Goal: Task Accomplishment & Management: Use online tool/utility

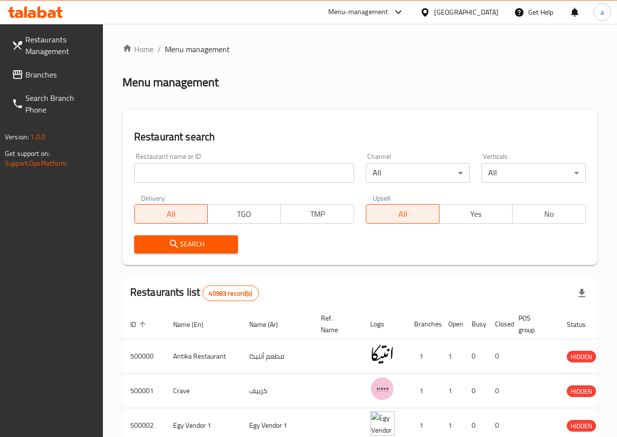
click at [19, 73] on icon at bounding box center [18, 75] width 12 height 12
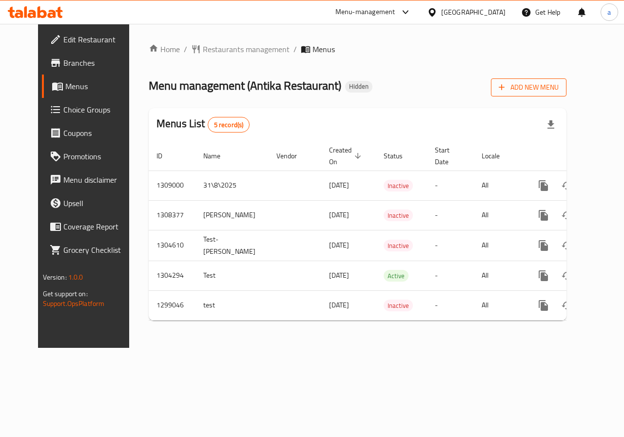
click at [559, 87] on span "Add New Menu" at bounding box center [529, 87] width 60 height 12
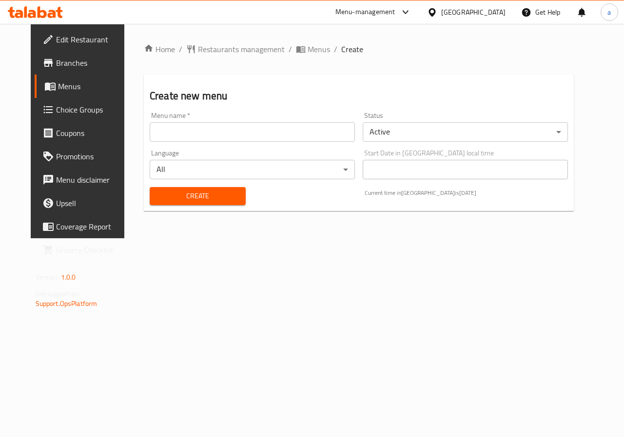
click at [199, 128] on input "text" at bounding box center [252, 132] width 205 height 20
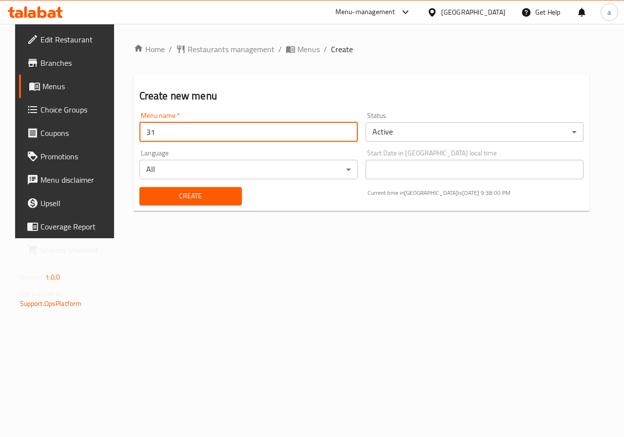
type input "31"
